Goal: Complete application form: Complete application form

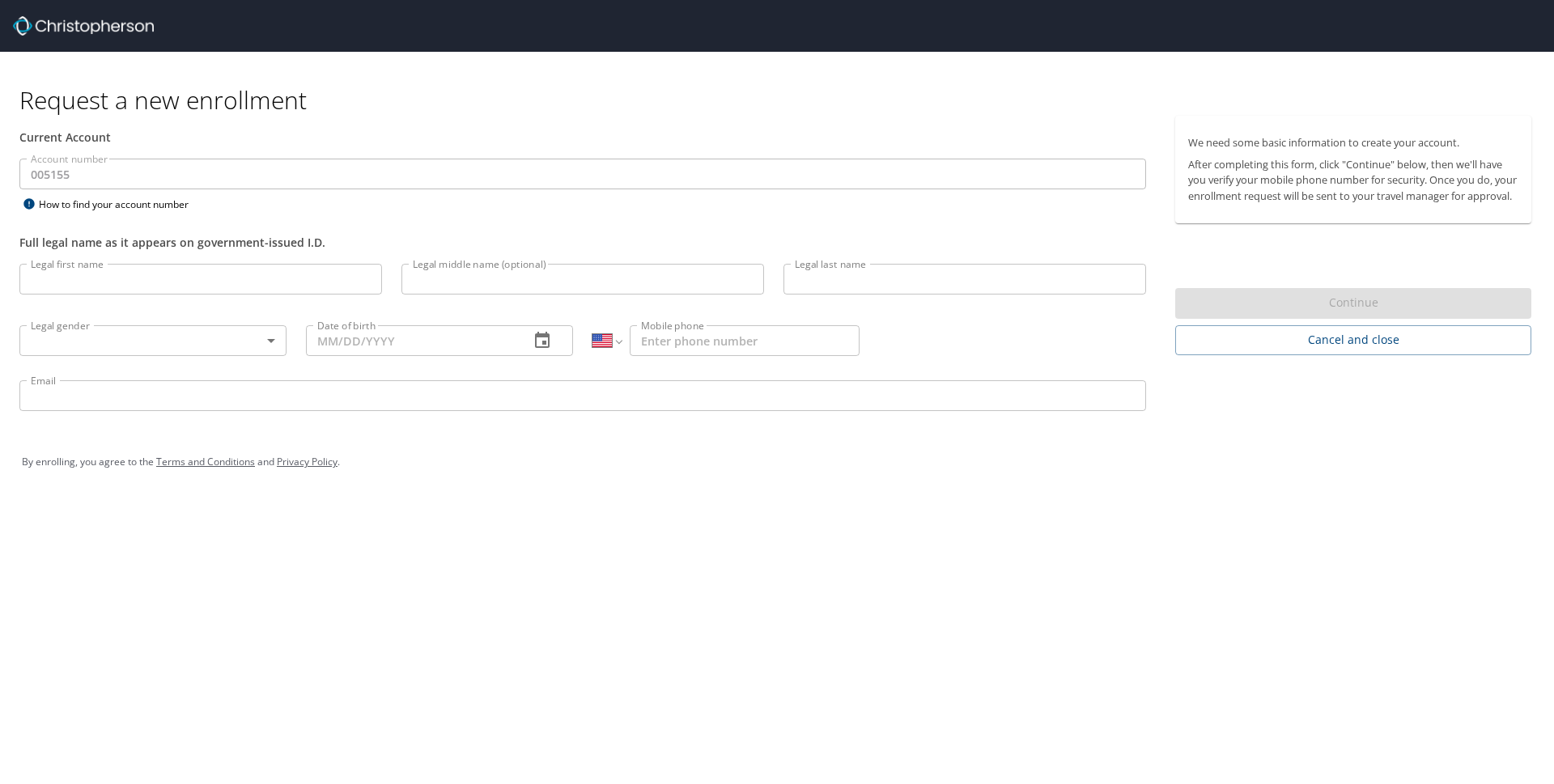
select select "US"
click at [92, 283] on input "Legal first name" at bounding box center [200, 279] width 363 height 31
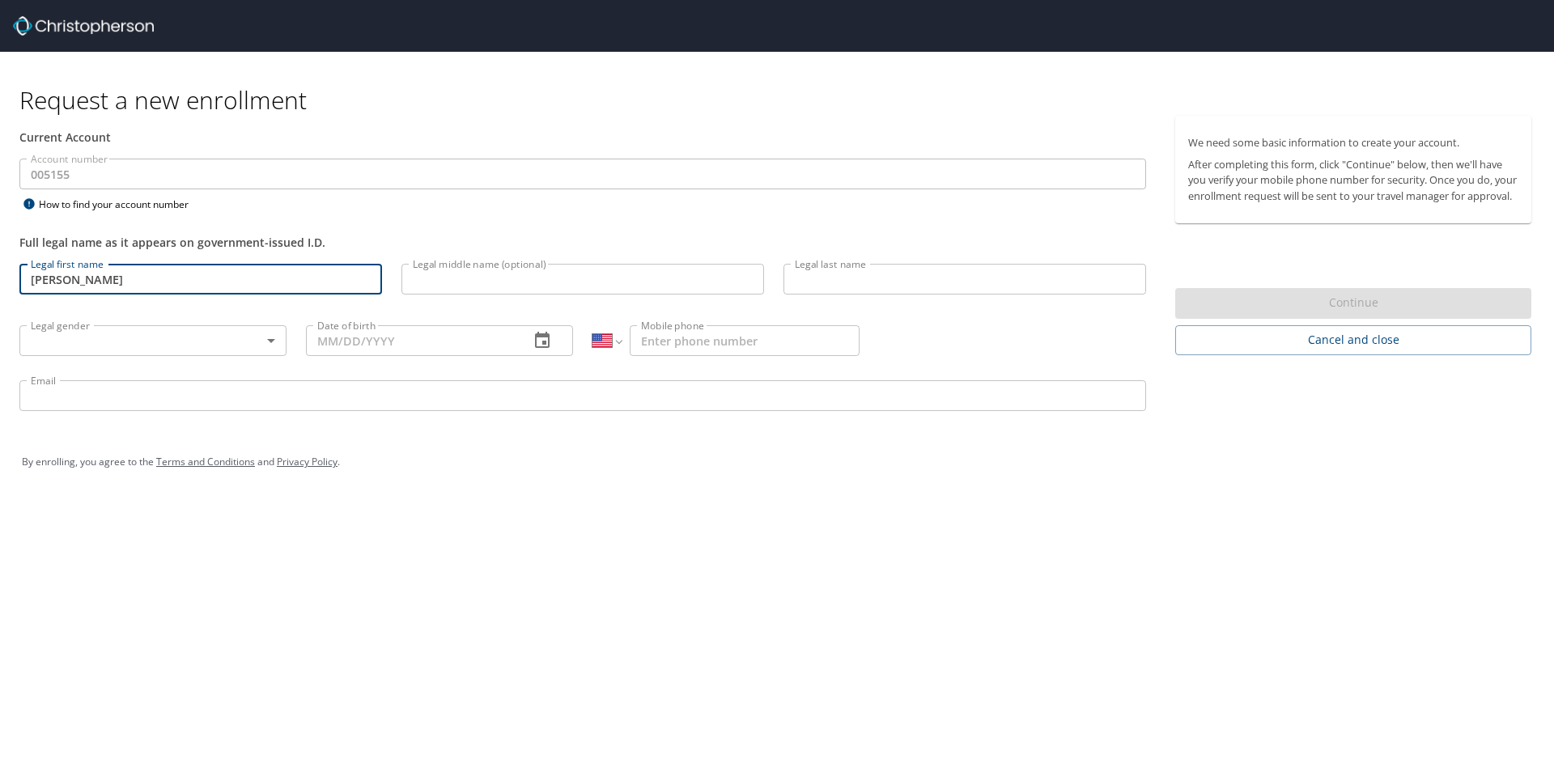
type input "[PERSON_NAME]"
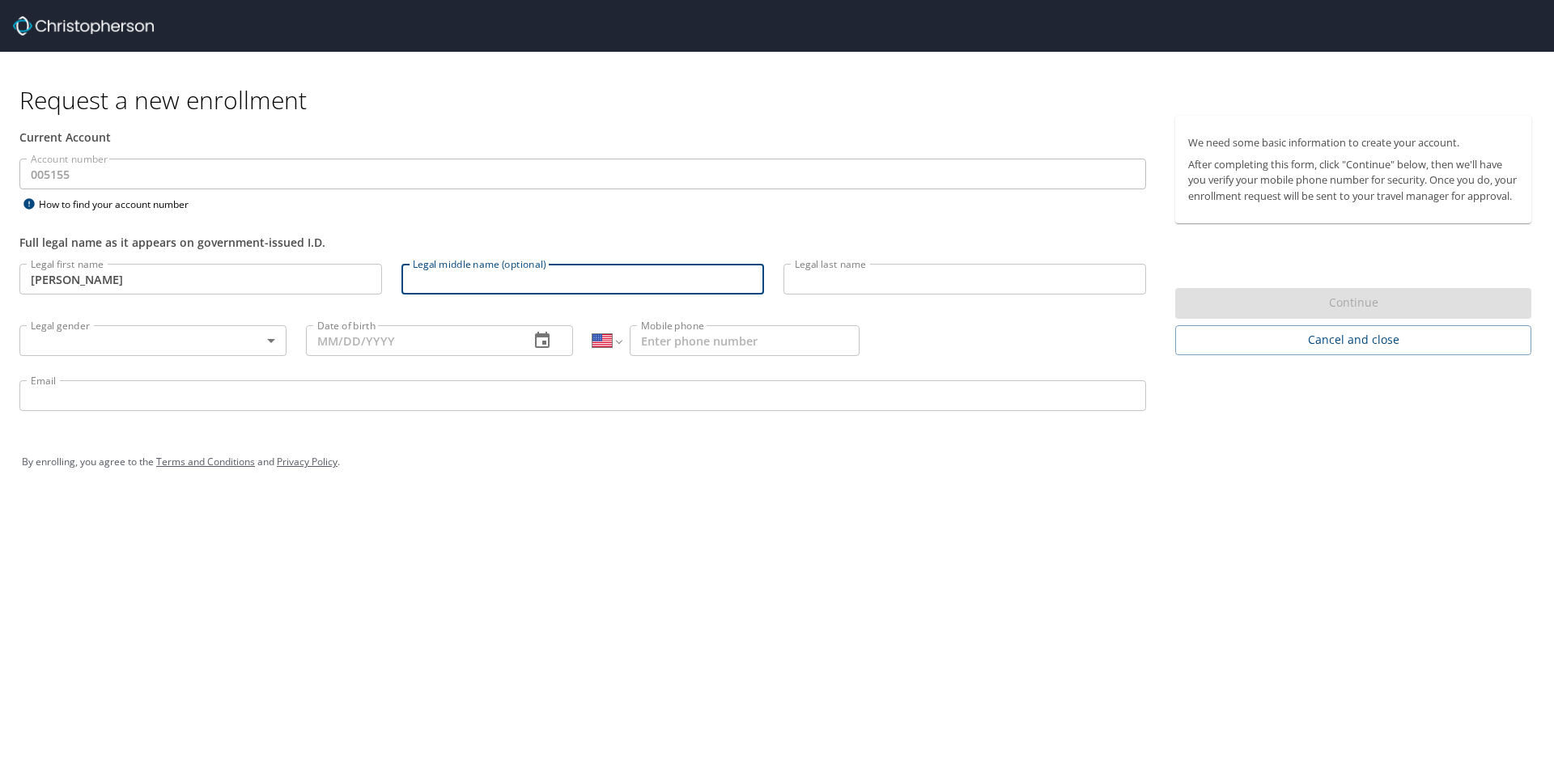
type input "D"
type input "Eve"
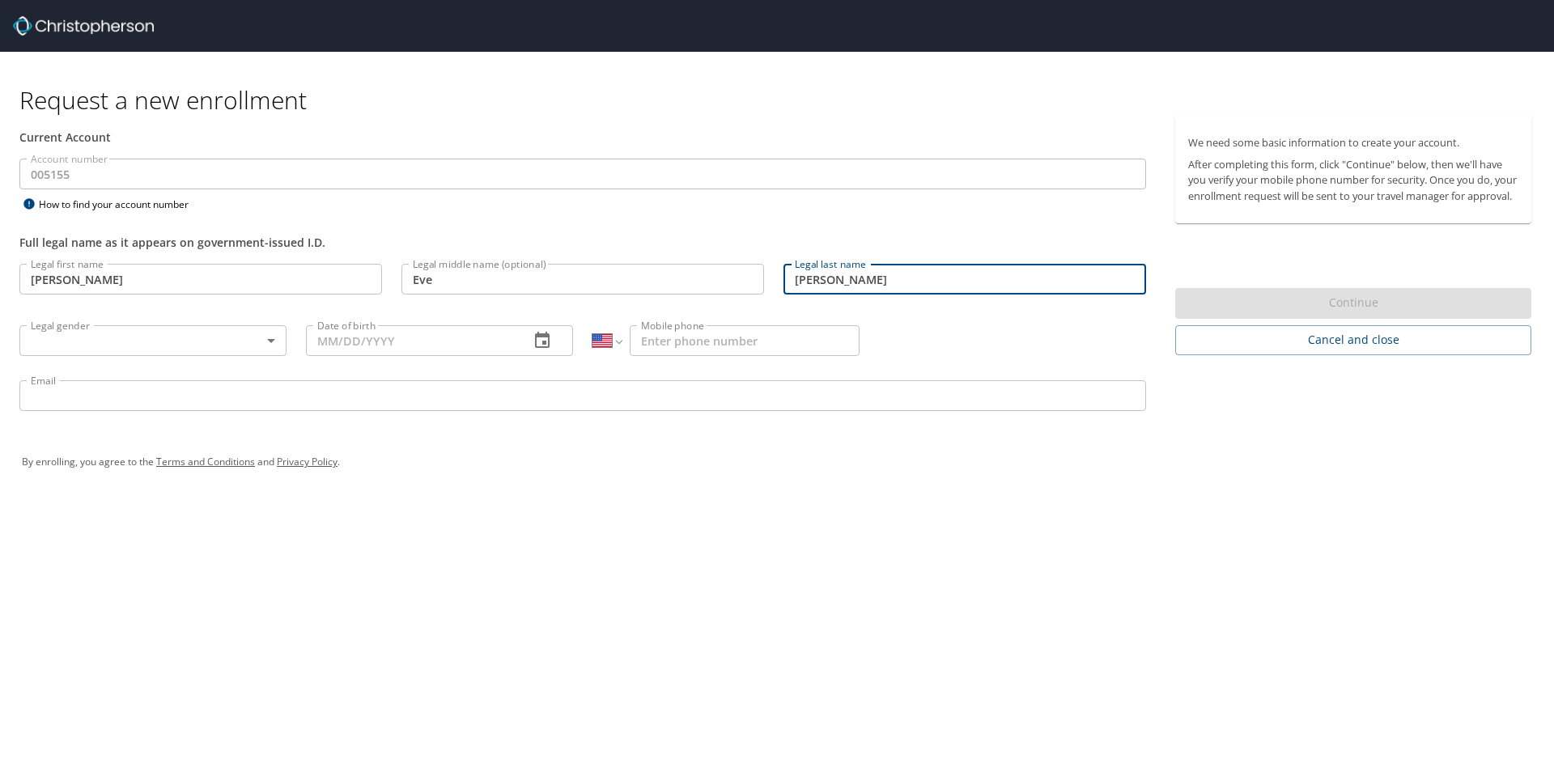
type input "[PERSON_NAME]"
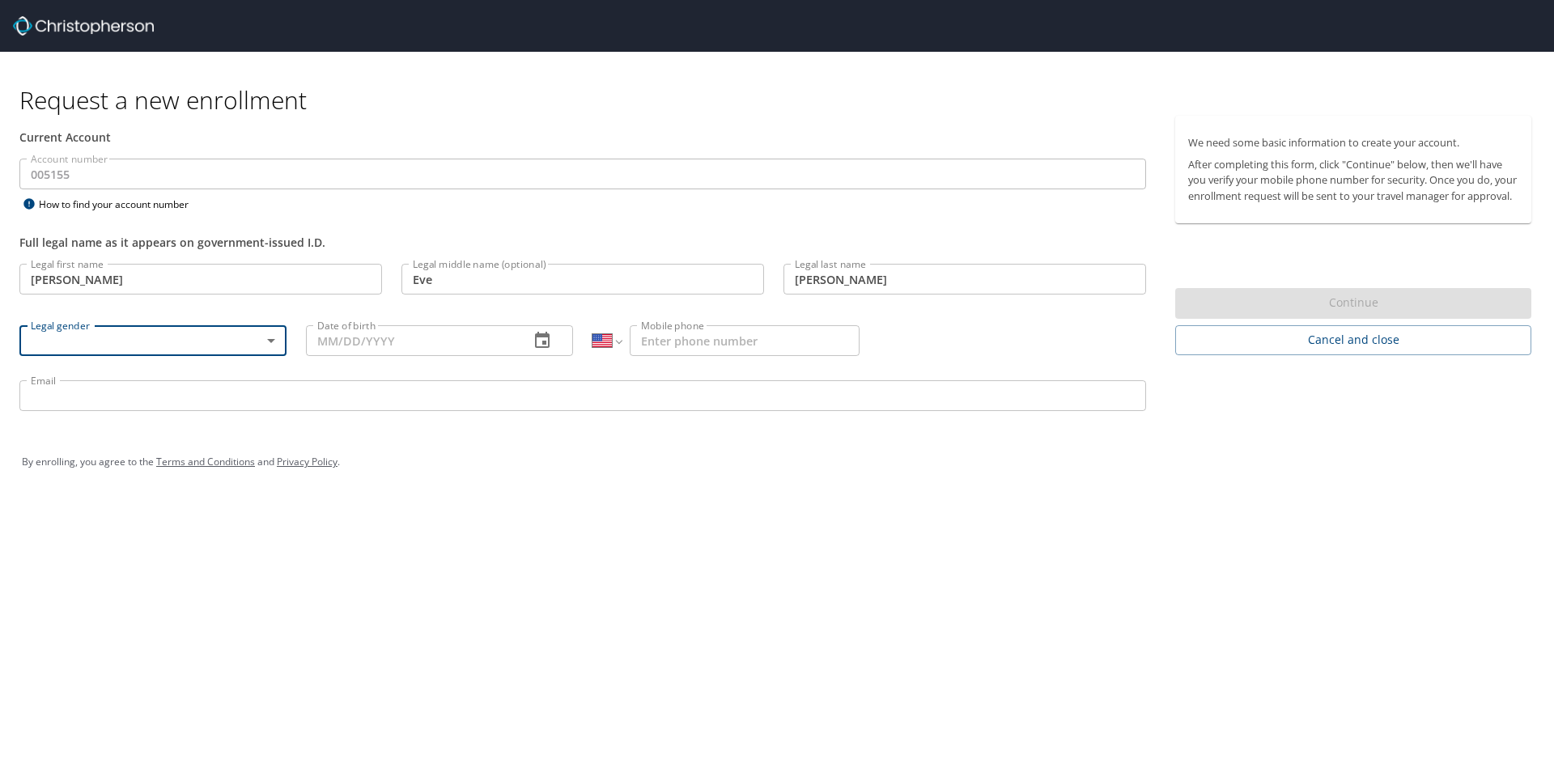
click at [265, 344] on body "Request a new enrollment Current Account Account number 005155 Account number H…" at bounding box center [777, 392] width 1554 height 784
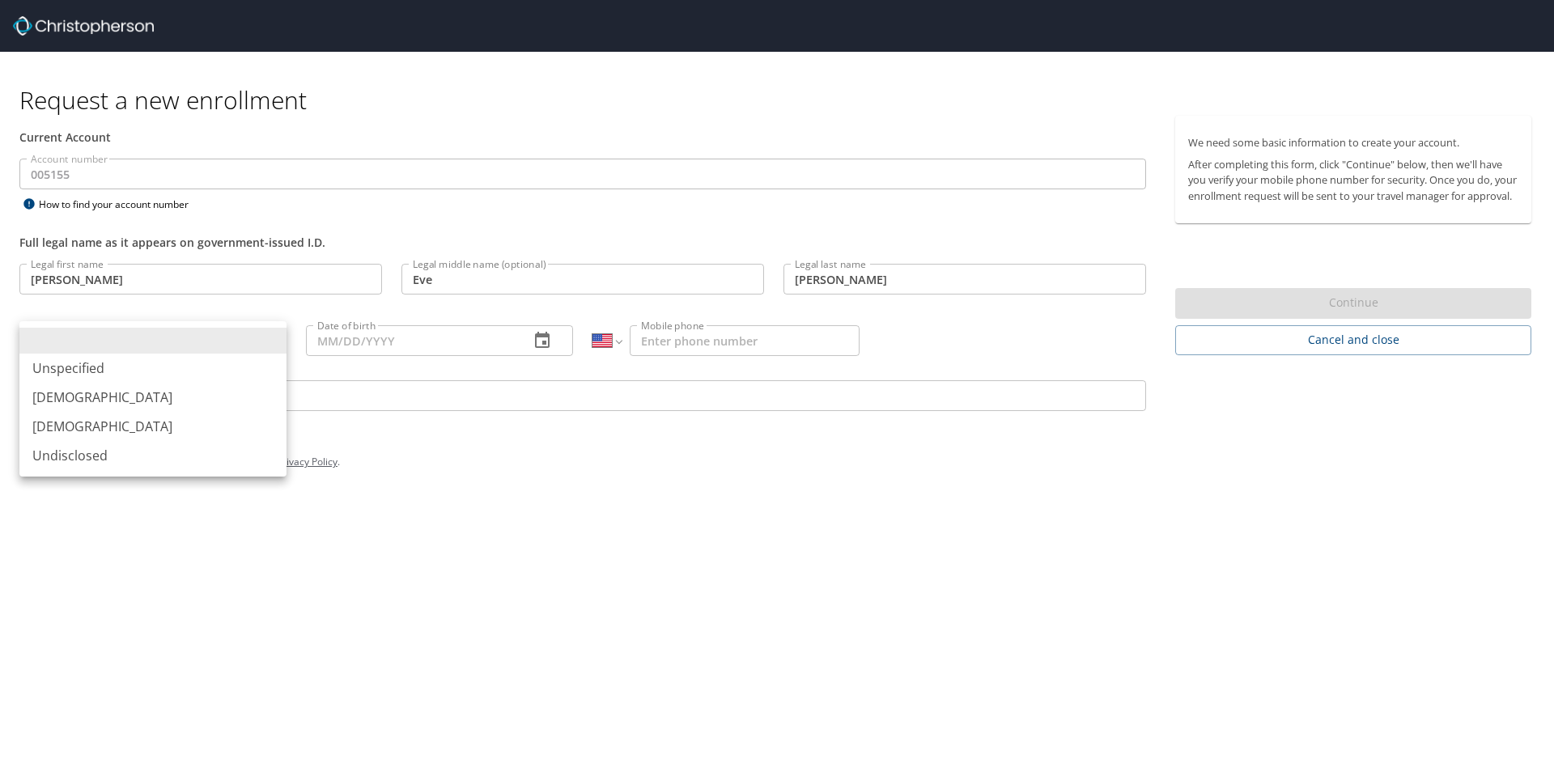
drag, startPoint x: 70, startPoint y: 431, endPoint x: 143, endPoint y: 403, distance: 78.2
click at [70, 431] on li "[DEMOGRAPHIC_DATA]" at bounding box center [152, 426] width 267 height 29
type input "[DEMOGRAPHIC_DATA]"
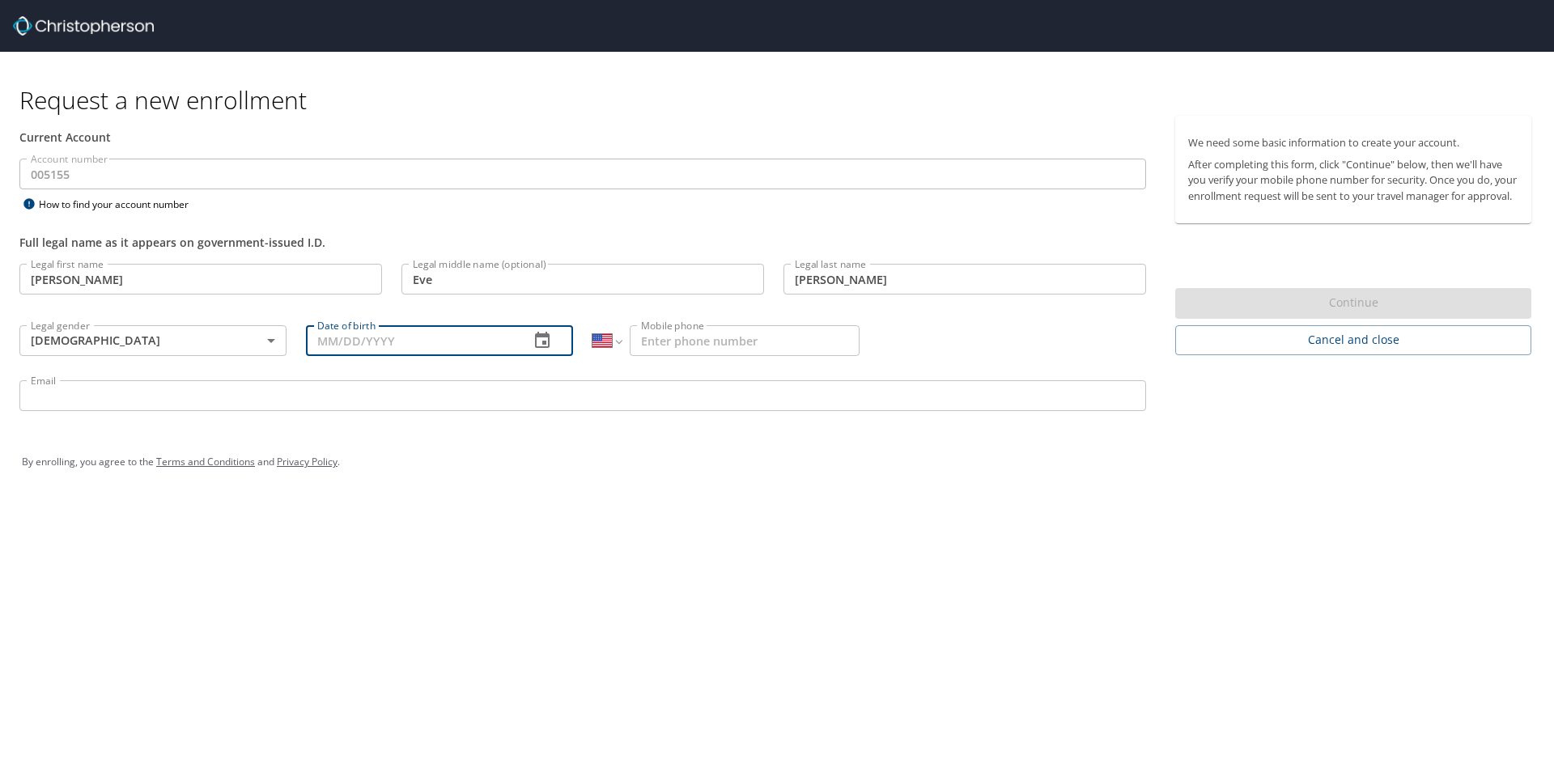
click at [359, 335] on input "Date of birth" at bounding box center [411, 341] width 210 height 31
type input "[DATE]"
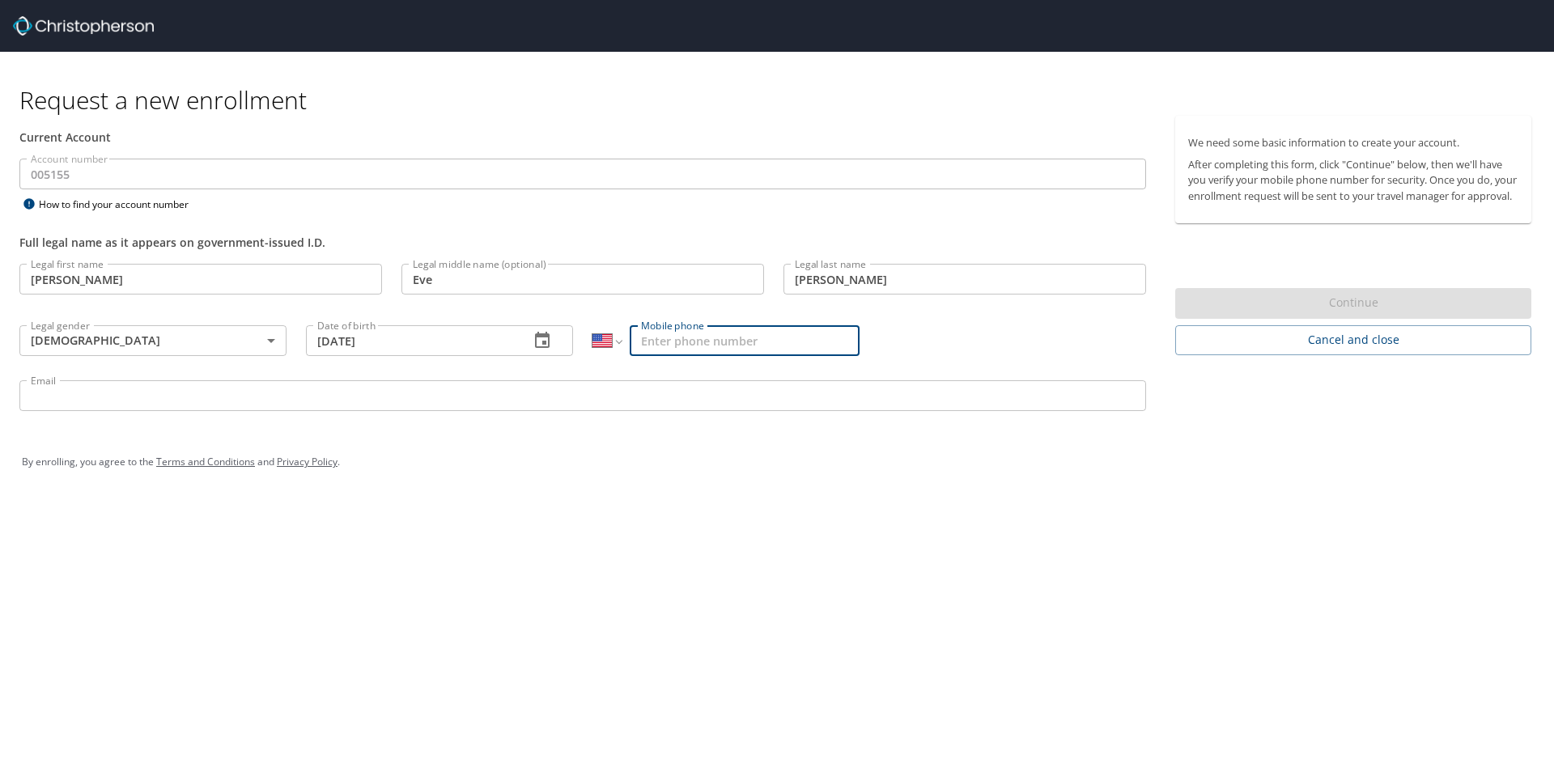
click at [685, 341] on input "Mobile phone" at bounding box center [744, 341] width 230 height 31
type input "[PHONE_NUMBER]"
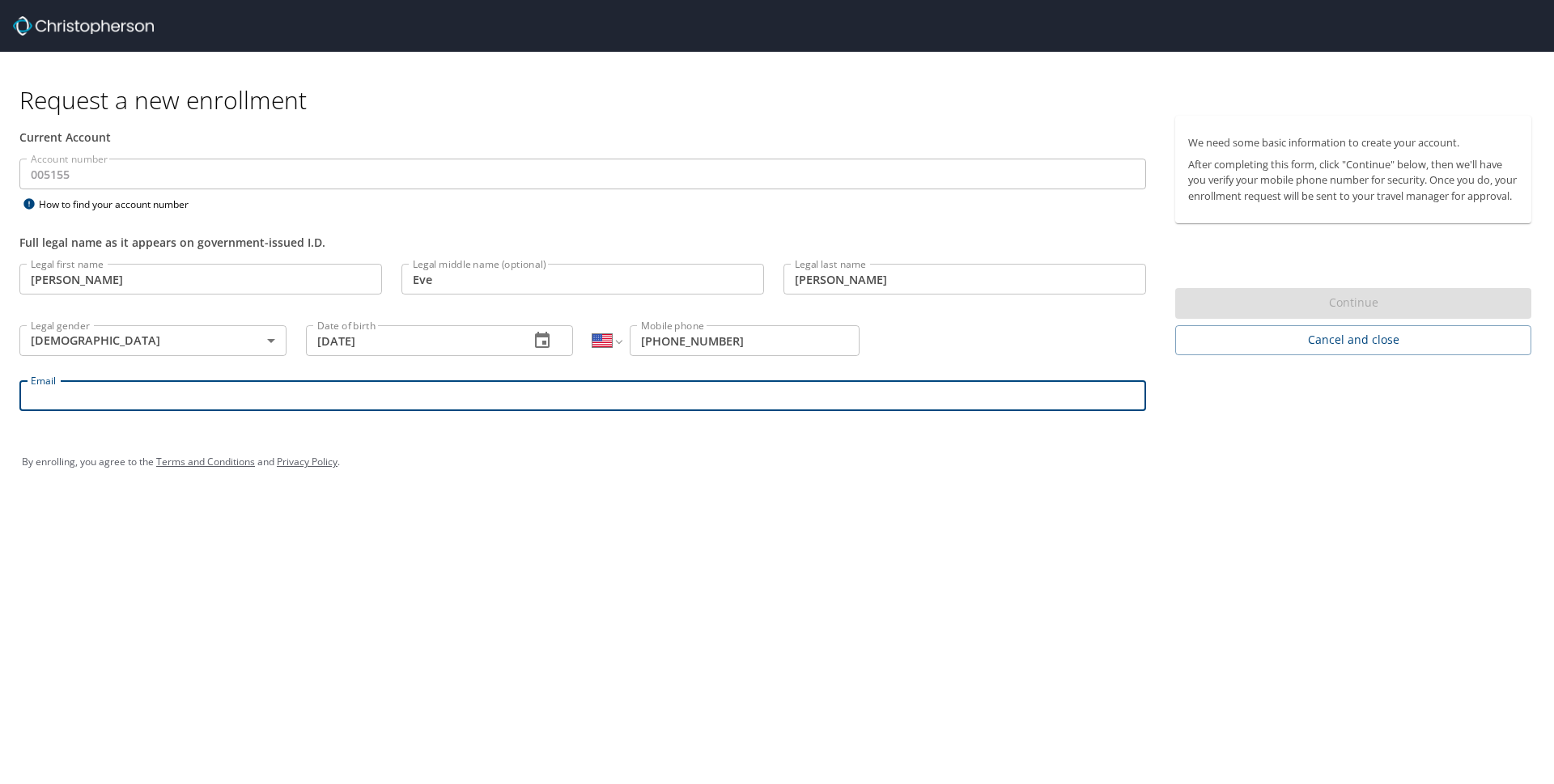
click at [67, 388] on input "Email" at bounding box center [582, 396] width 1127 height 31
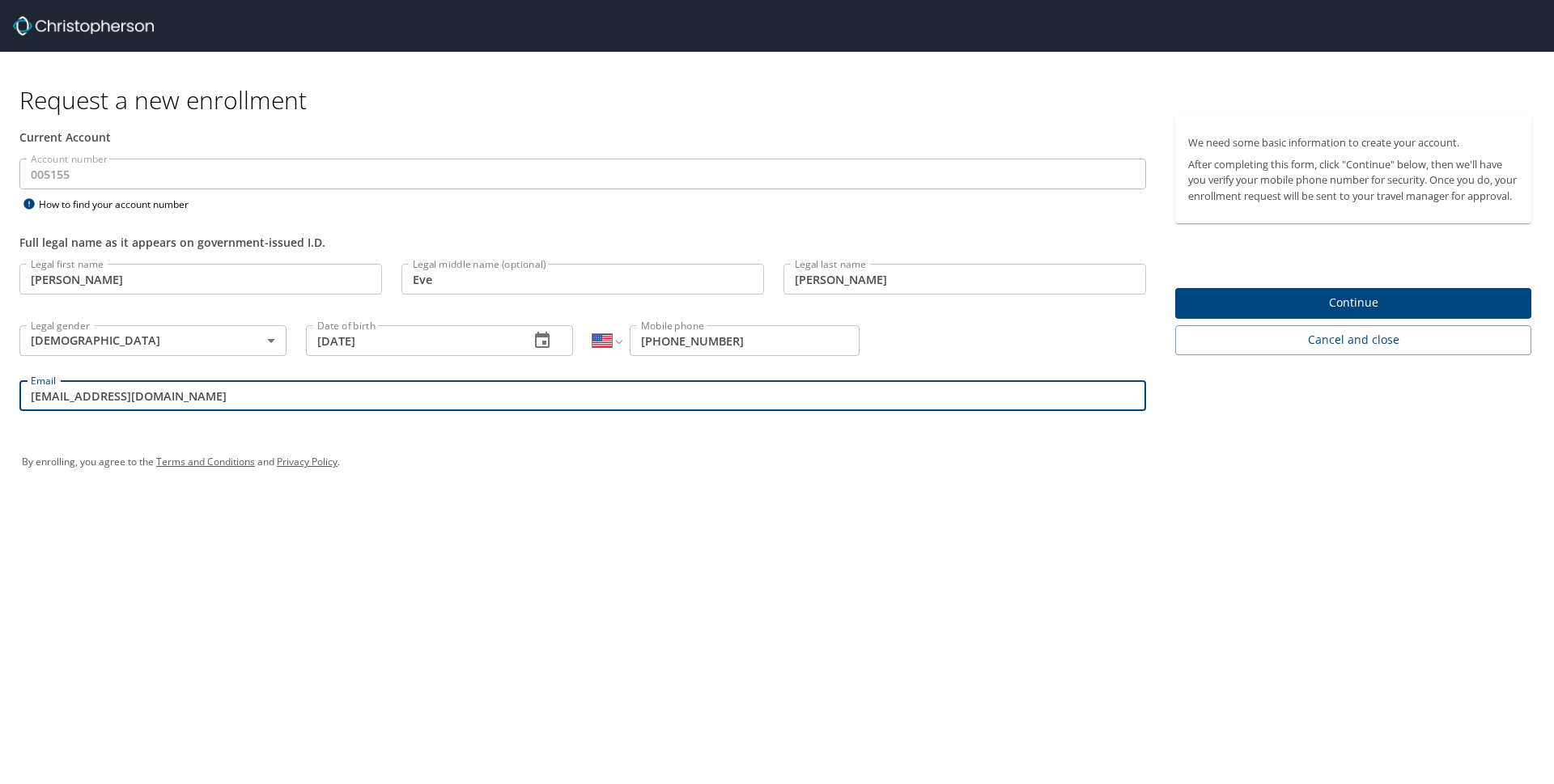
type input "[EMAIL_ADDRESS][DOMAIN_NAME]"
click at [1386, 313] on span "Continue" at bounding box center [1353, 303] width 330 height 20
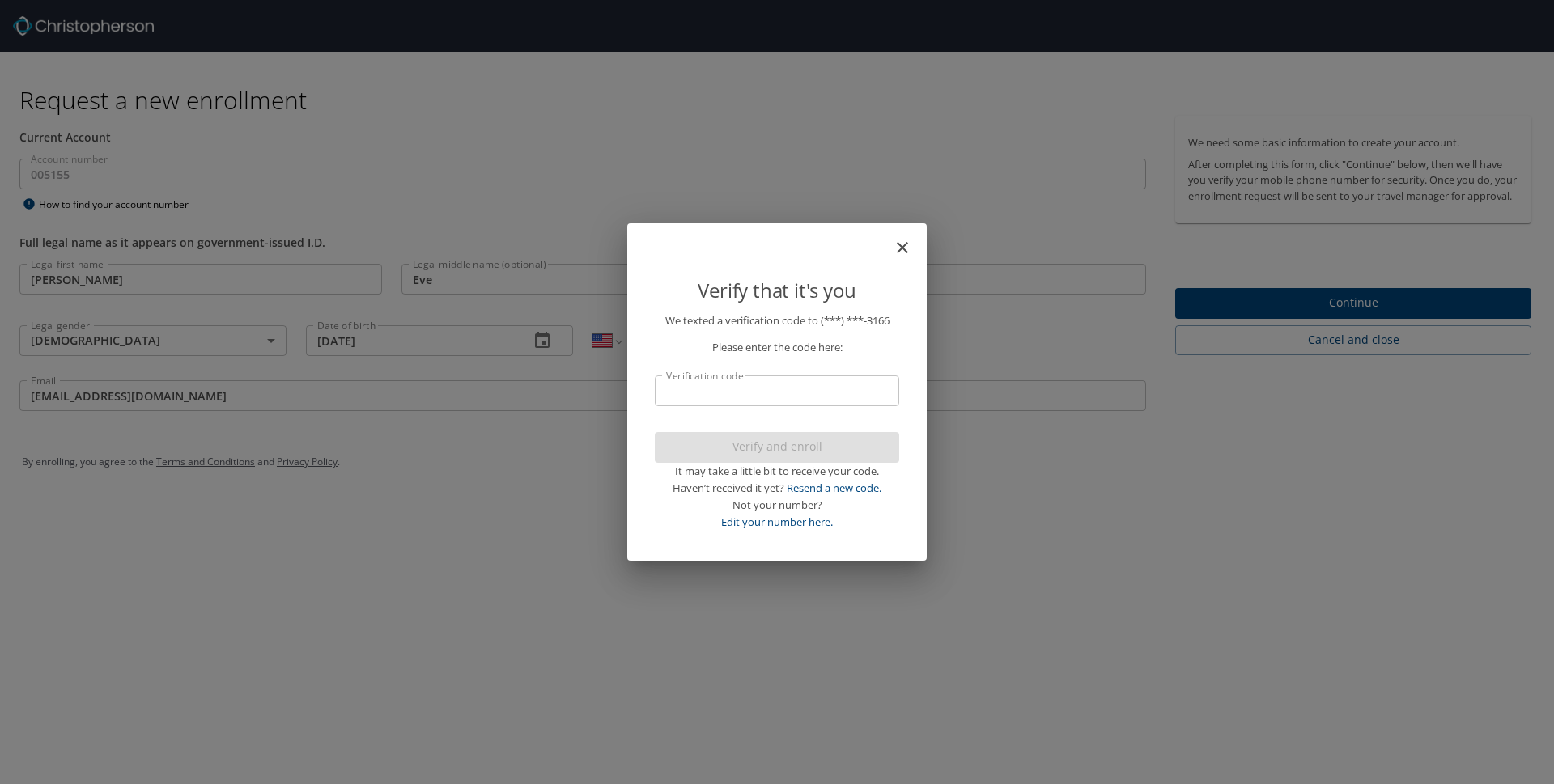
click at [780, 397] on input "Verification code" at bounding box center [777, 391] width 245 height 31
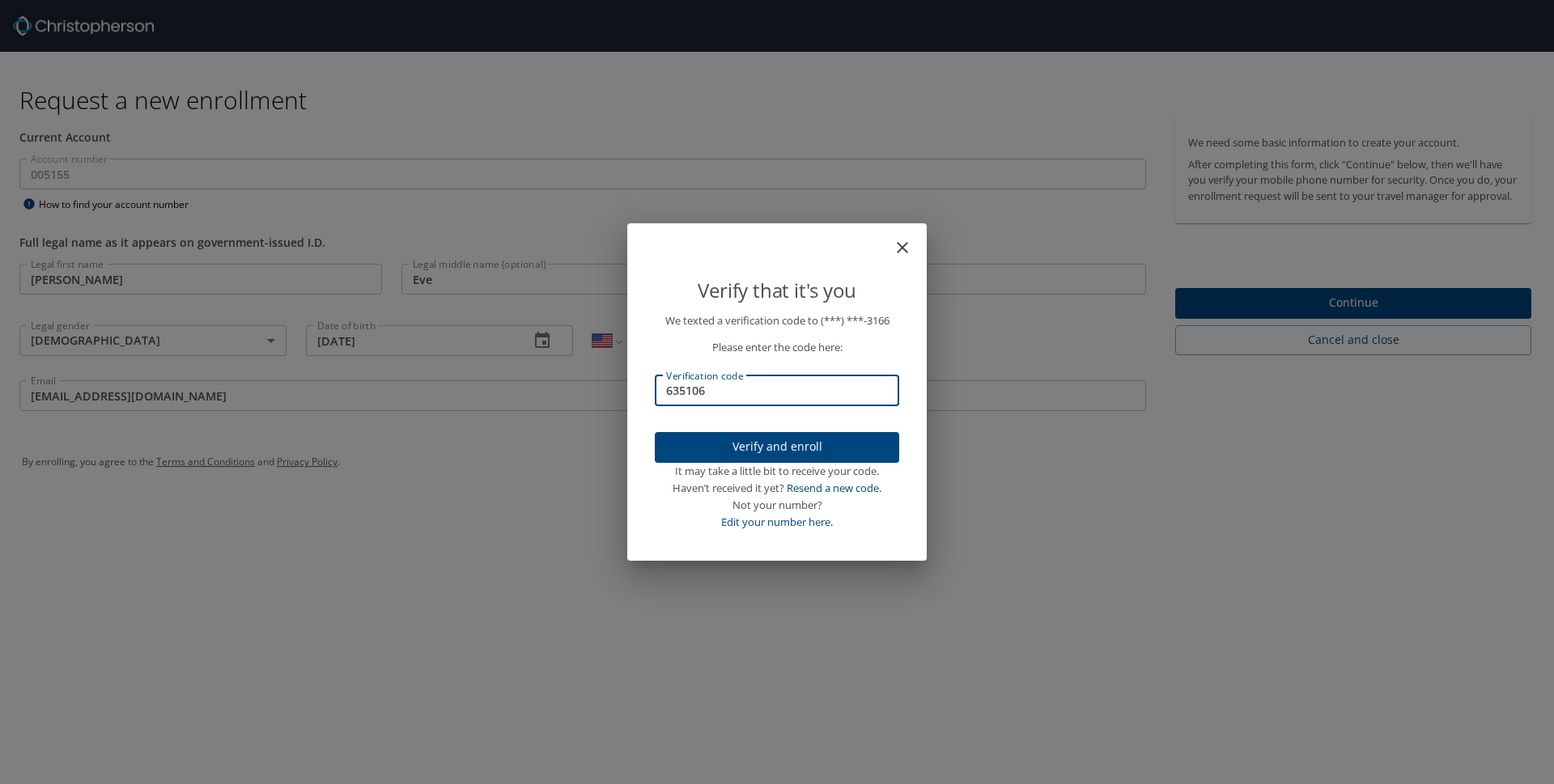
type input "635106"
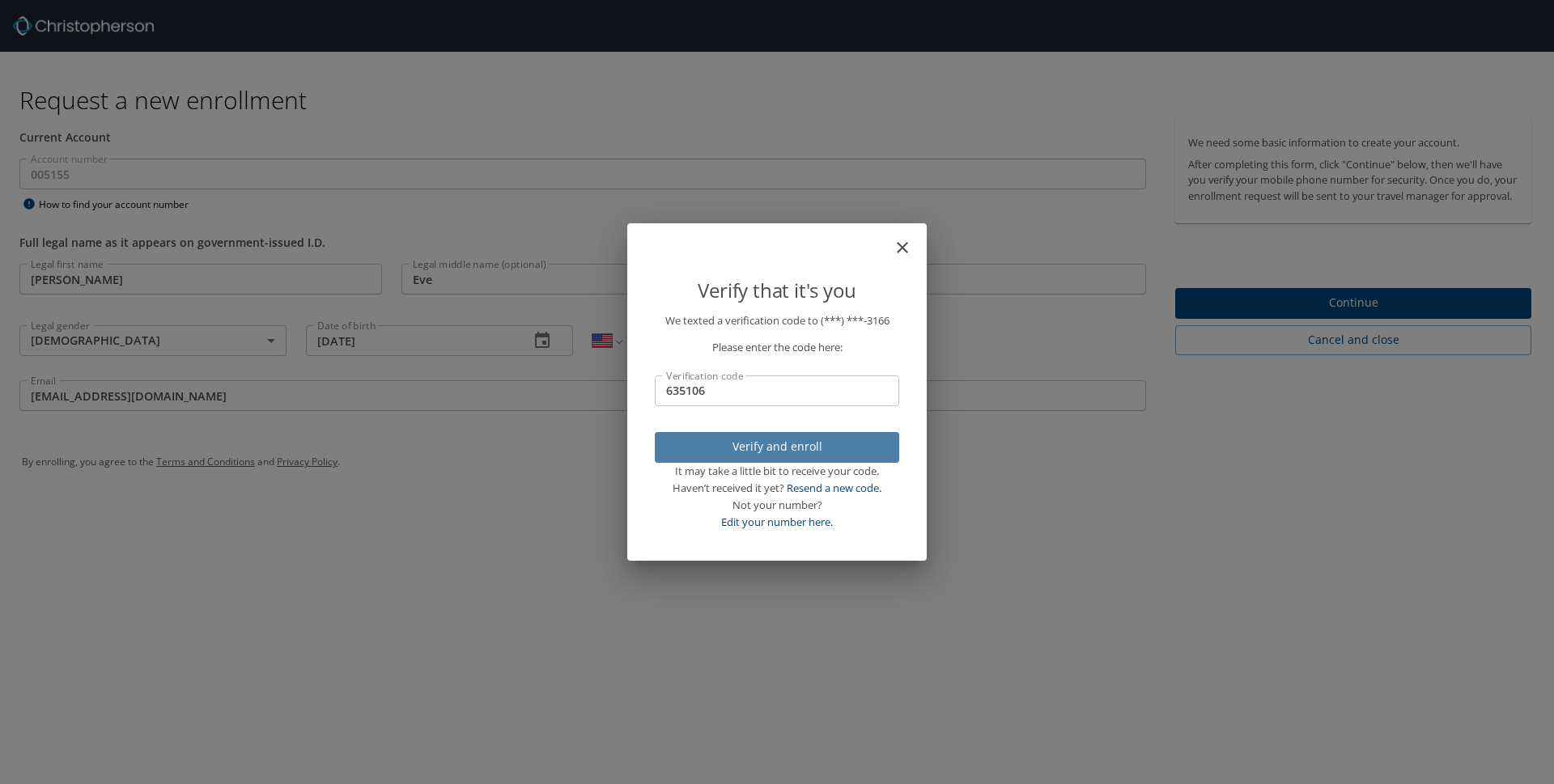
click at [766, 444] on span "Verify and enroll" at bounding box center [776, 447] width 219 height 20
